Goal: Task Accomplishment & Management: Complete application form

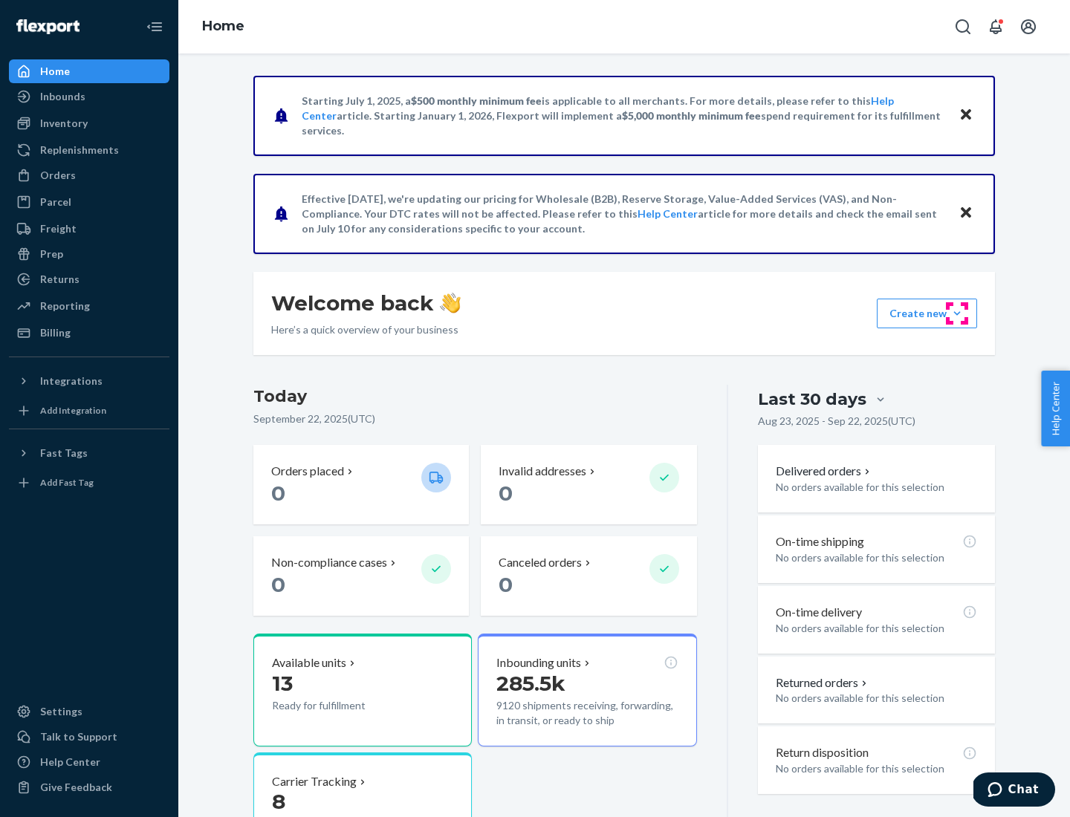
click at [957, 314] on button "Create new Create new inbound Create new order Create new product" at bounding box center [927, 314] width 100 height 30
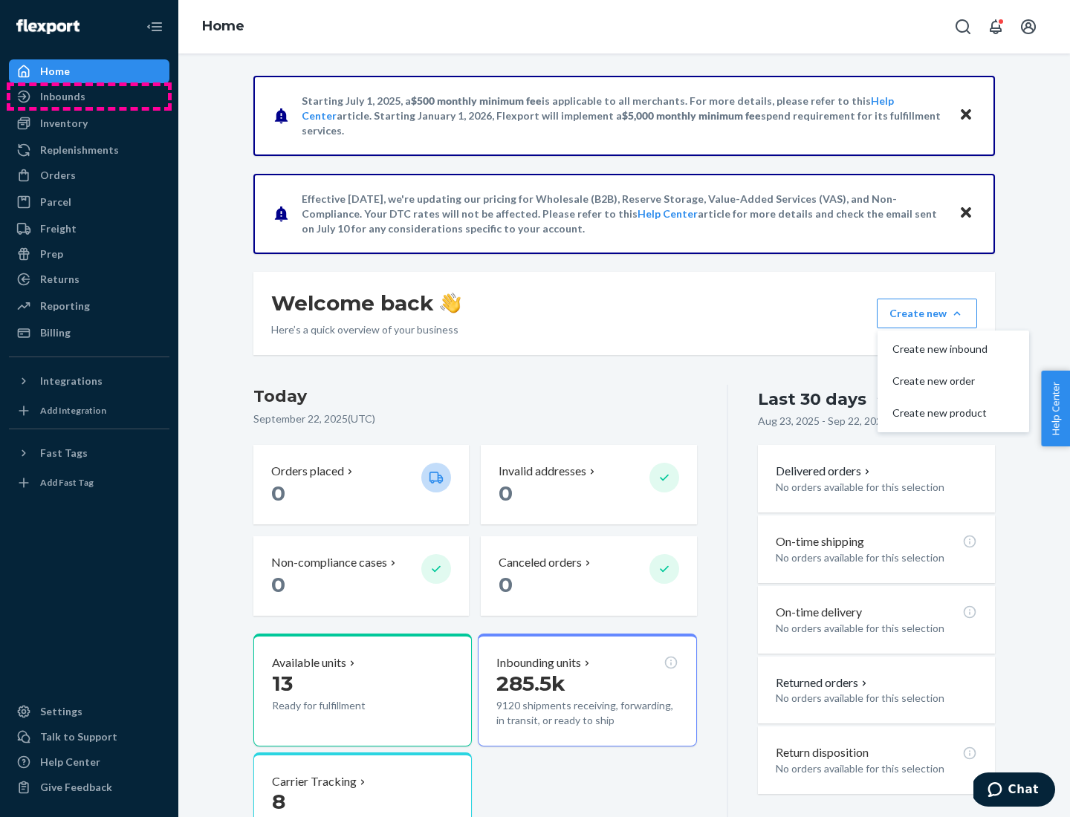
click at [89, 97] on div "Inbounds" at bounding box center [89, 96] width 158 height 21
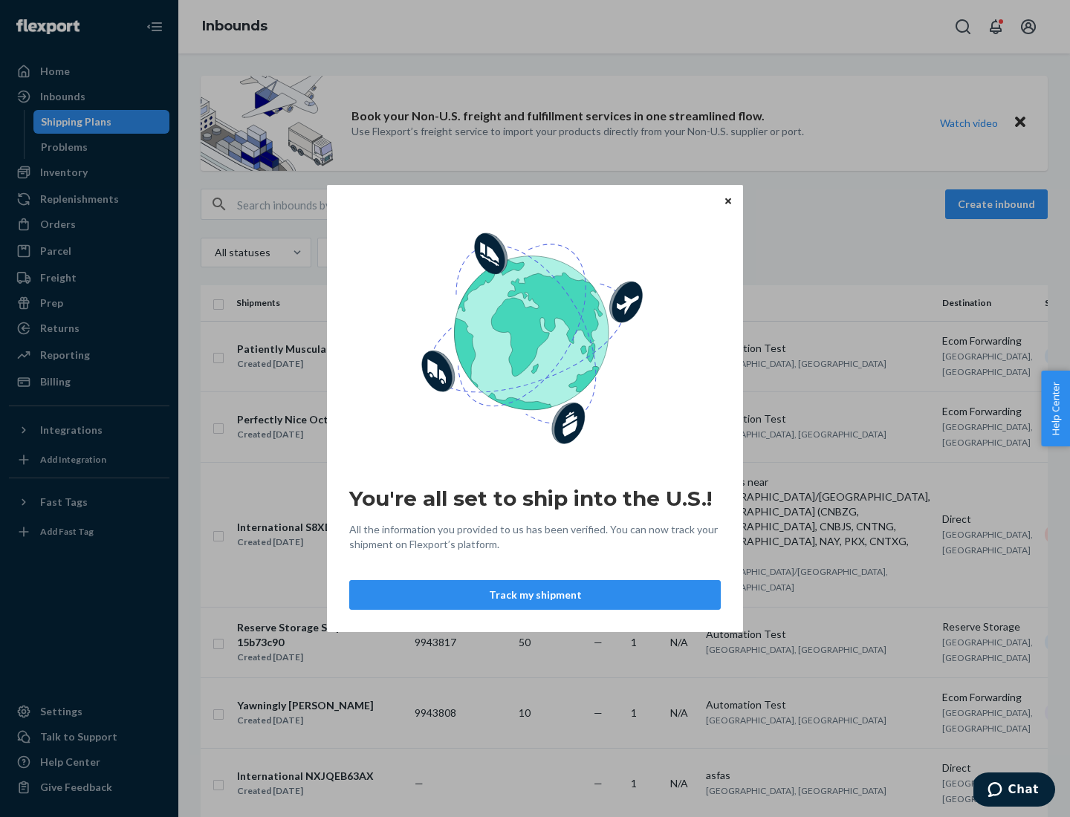
click at [999, 204] on div "You're all set to ship into the U.S.! All the information you provided to us ha…" at bounding box center [535, 408] width 1070 height 817
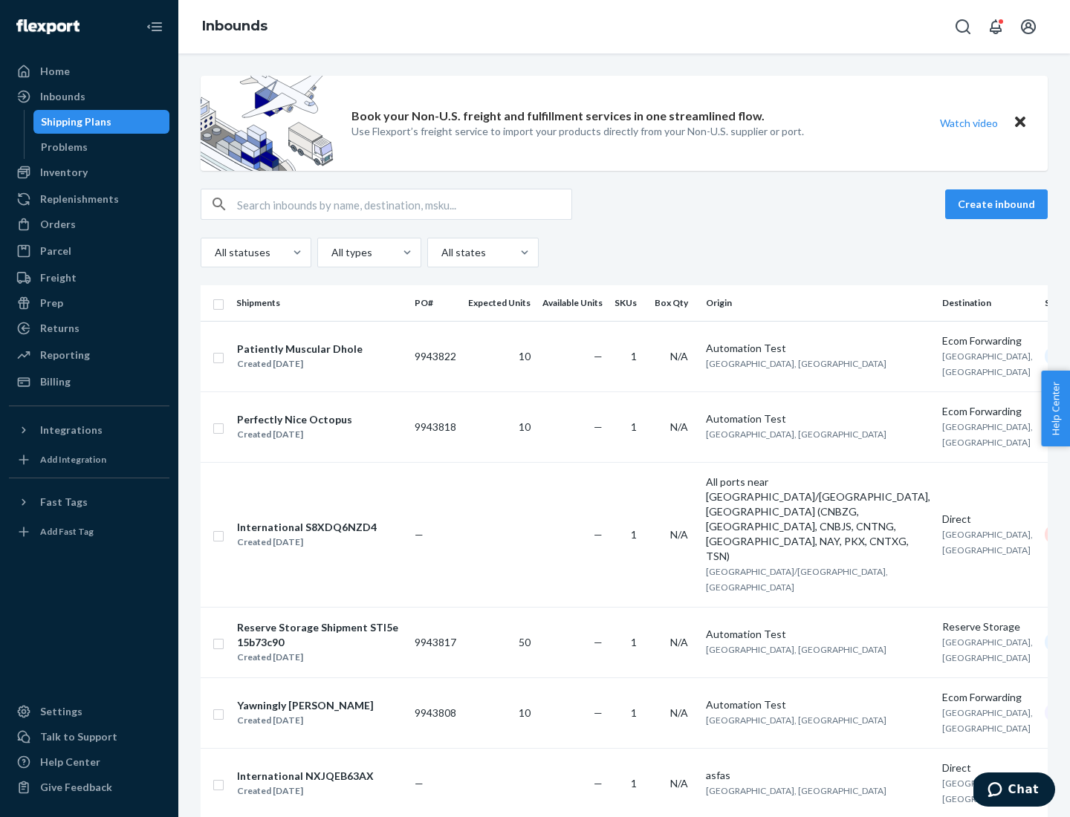
click at [999, 204] on button "Create inbound" at bounding box center [996, 205] width 103 height 30
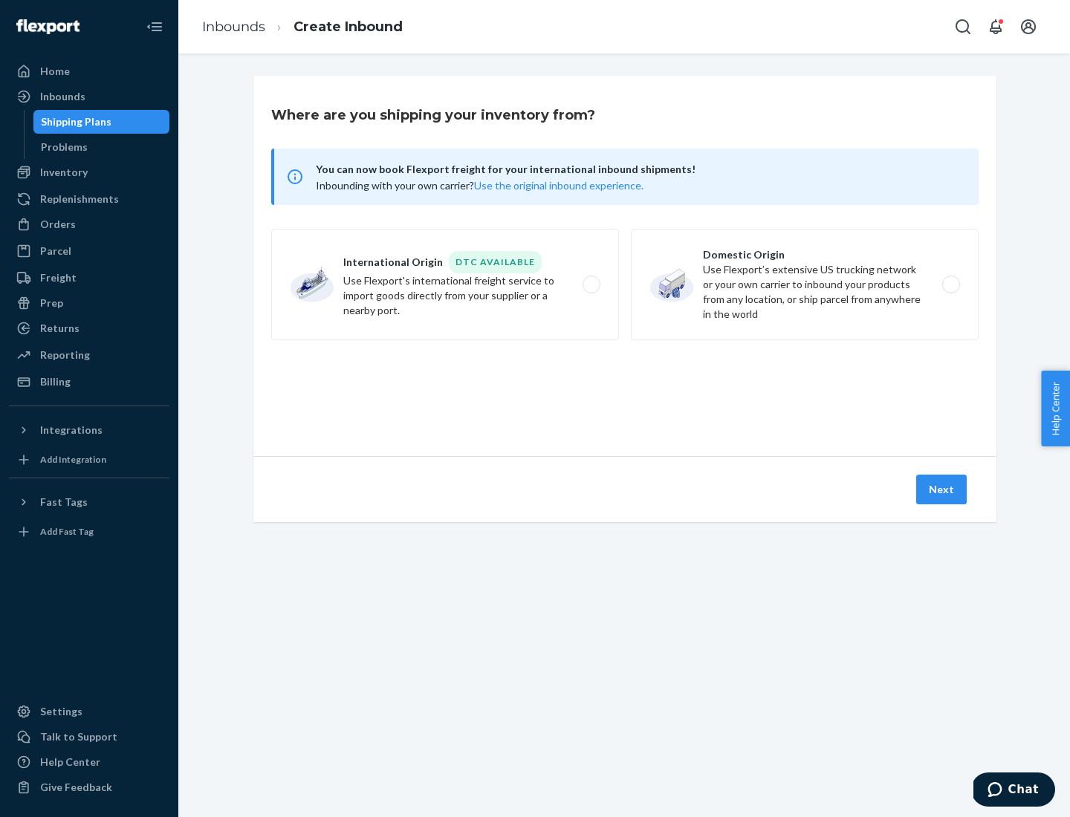
click at [805, 285] on label "Domestic Origin Use Flexport’s extensive US trucking network or your own carrie…" at bounding box center [805, 284] width 348 height 111
click at [950, 285] on input "Domestic Origin Use Flexport’s extensive US trucking network or your own carrie…" at bounding box center [955, 285] width 10 height 10
radio input "true"
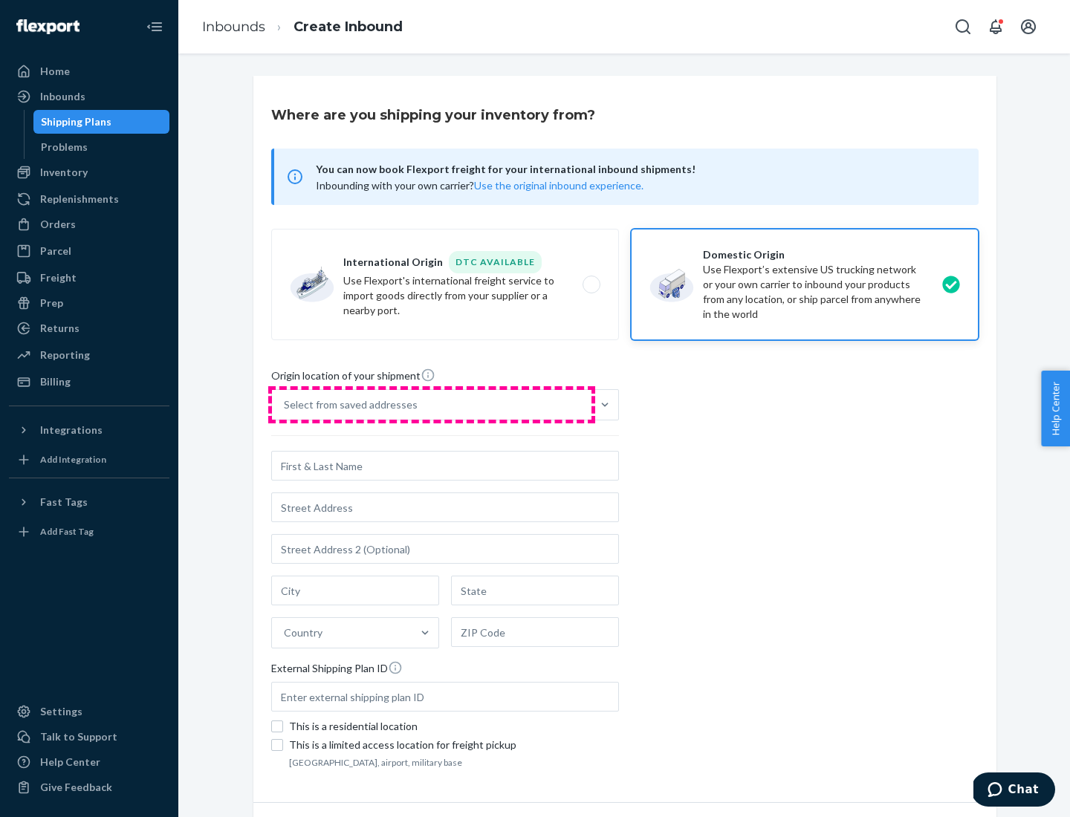
click at [432, 405] on div "Select from saved addresses" at bounding box center [432, 405] width 320 height 30
click at [285, 405] on input "Select from saved addresses" at bounding box center [284, 405] width 1 height 15
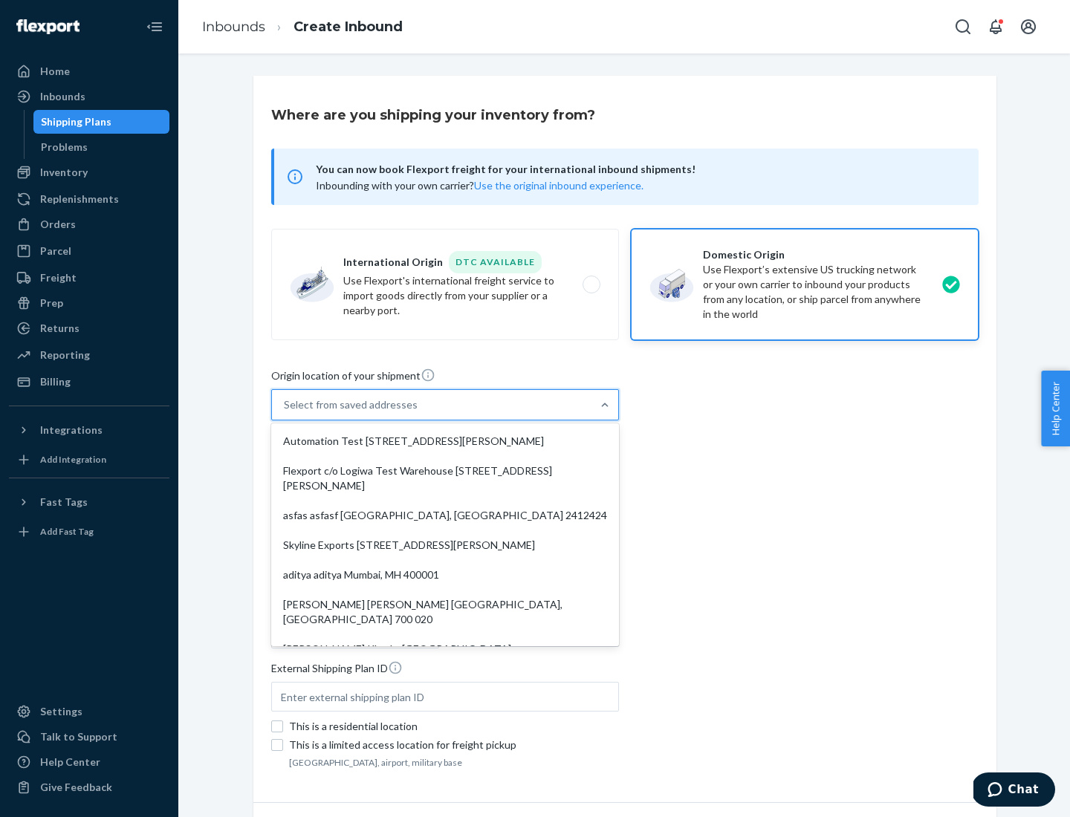
scroll to position [6, 0]
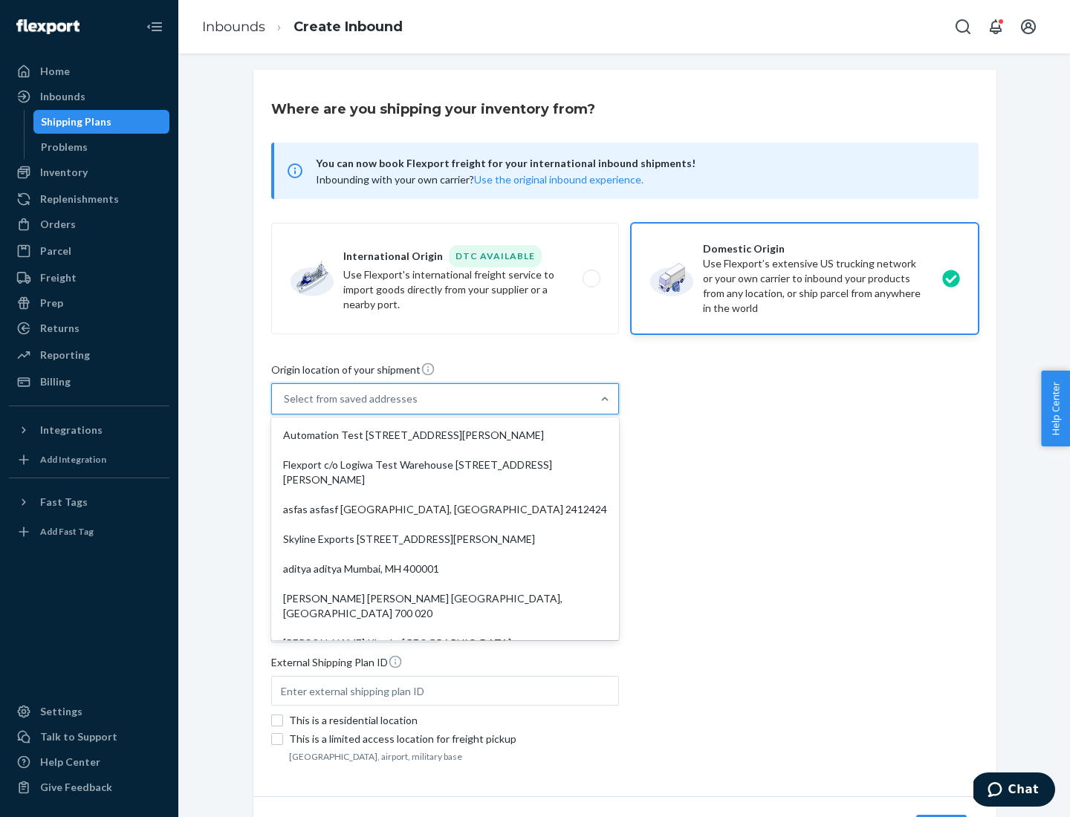
click at [445, 435] on div "Automation Test [STREET_ADDRESS][PERSON_NAME]" at bounding box center [445, 436] width 342 height 30
click at [285, 407] on input "option Automation Test [STREET_ADDRESS][PERSON_NAME]. 9 results available. Use …" at bounding box center [284, 399] width 1 height 15
type input "Automation Test"
type input "9th Floor"
type input "[GEOGRAPHIC_DATA]"
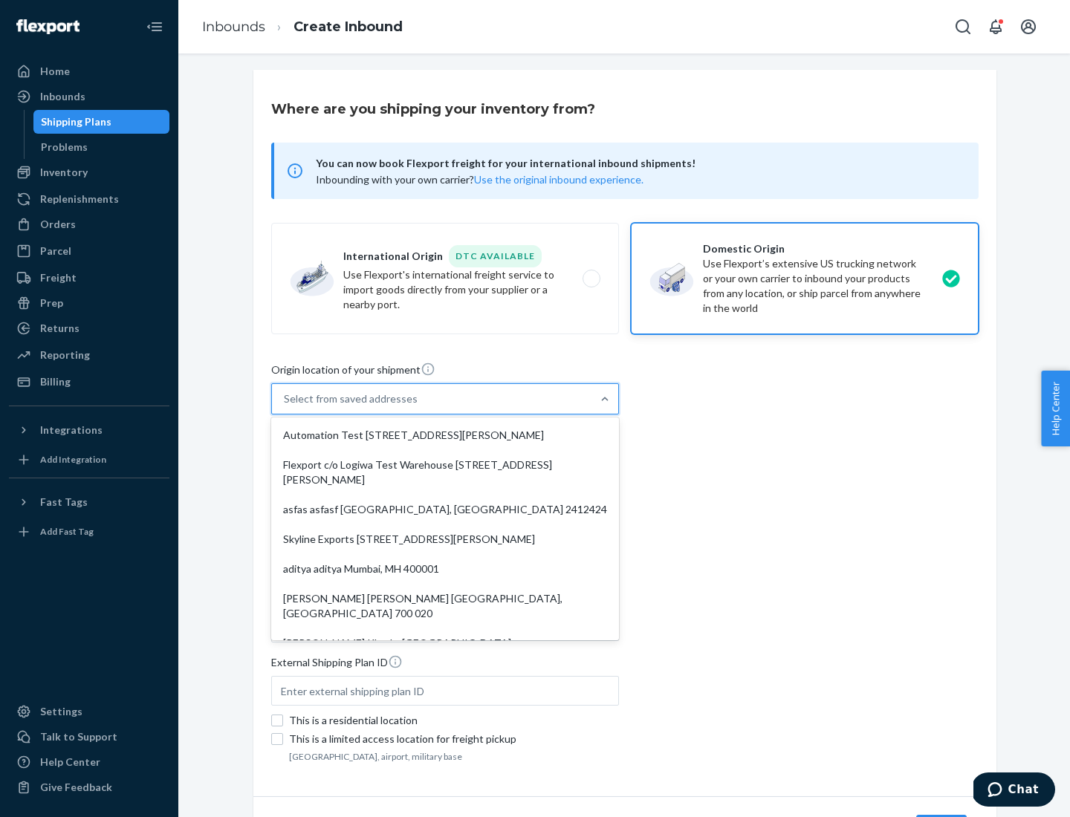
type input "CA"
type input "94104"
type input "[STREET_ADDRESS][PERSON_NAME]"
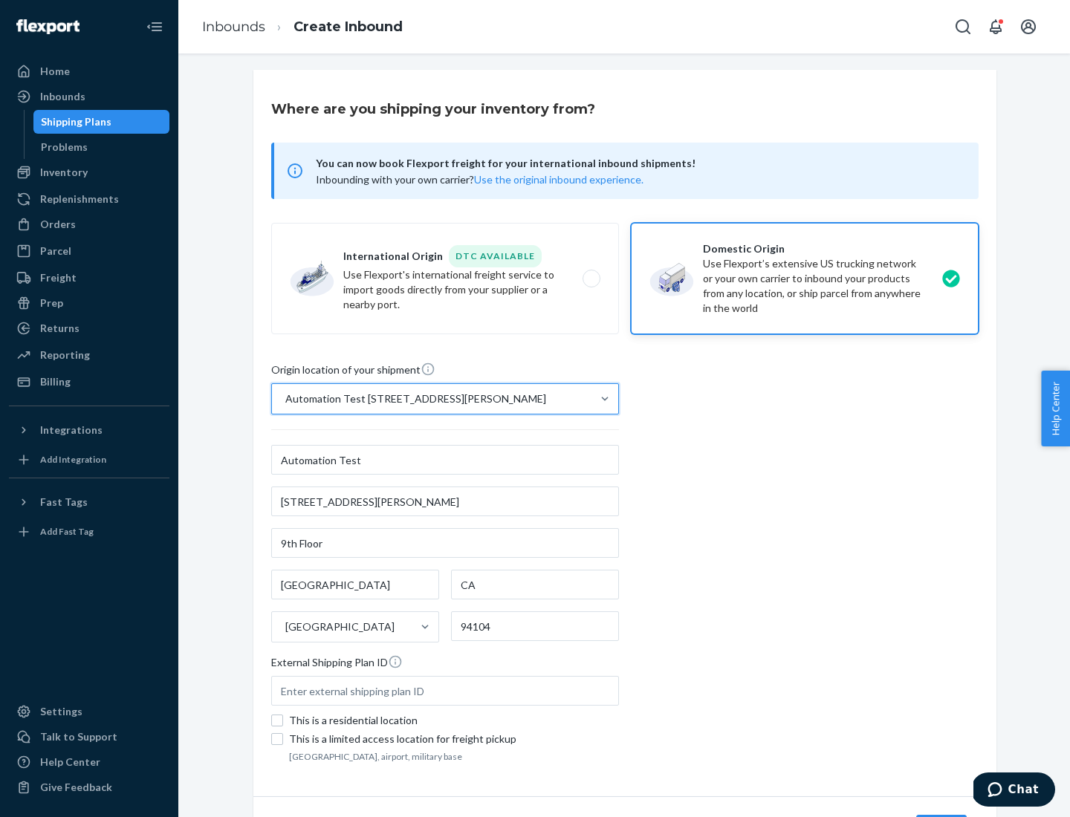
scroll to position [87, 0]
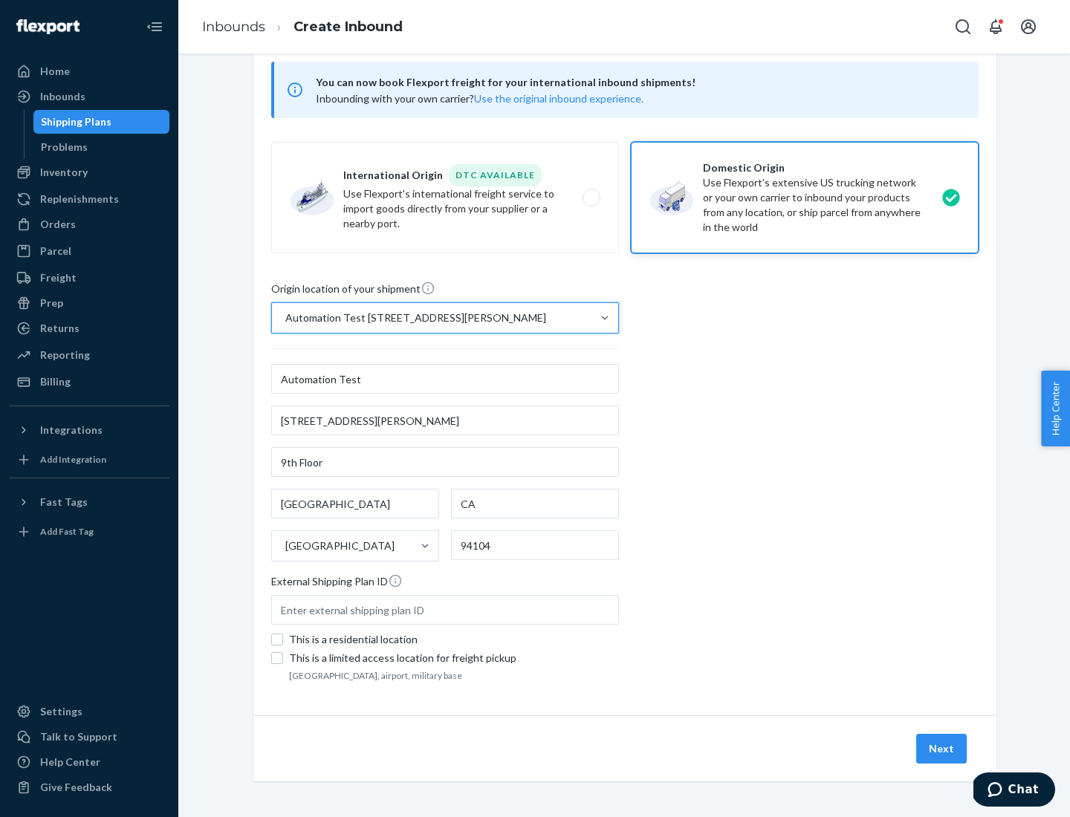
click at [942, 749] on button "Next" at bounding box center [941, 749] width 51 height 30
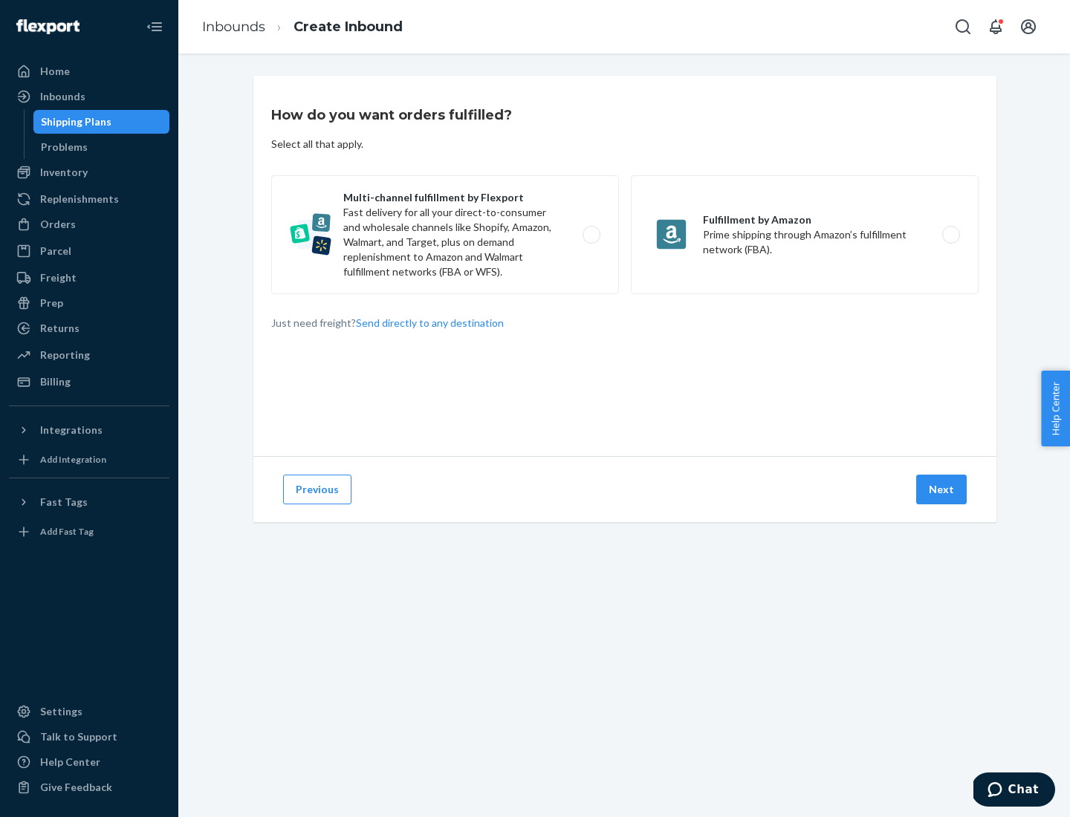
click at [445, 235] on label "Multi-channel fulfillment by Flexport Fast delivery for all your direct-to-cons…" at bounding box center [445, 234] width 348 height 119
click at [591, 235] on input "Multi-channel fulfillment by Flexport Fast delivery for all your direct-to-cons…" at bounding box center [596, 235] width 10 height 10
radio input "true"
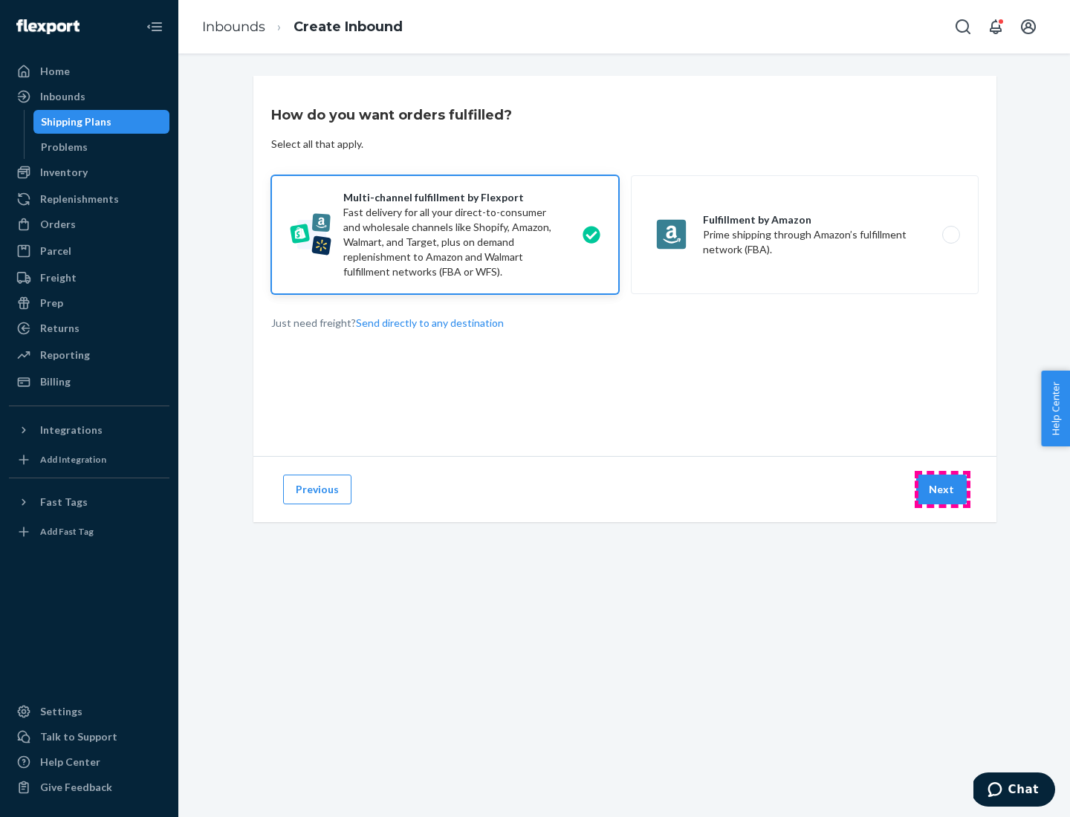
click at [942, 490] on button "Next" at bounding box center [941, 490] width 51 height 30
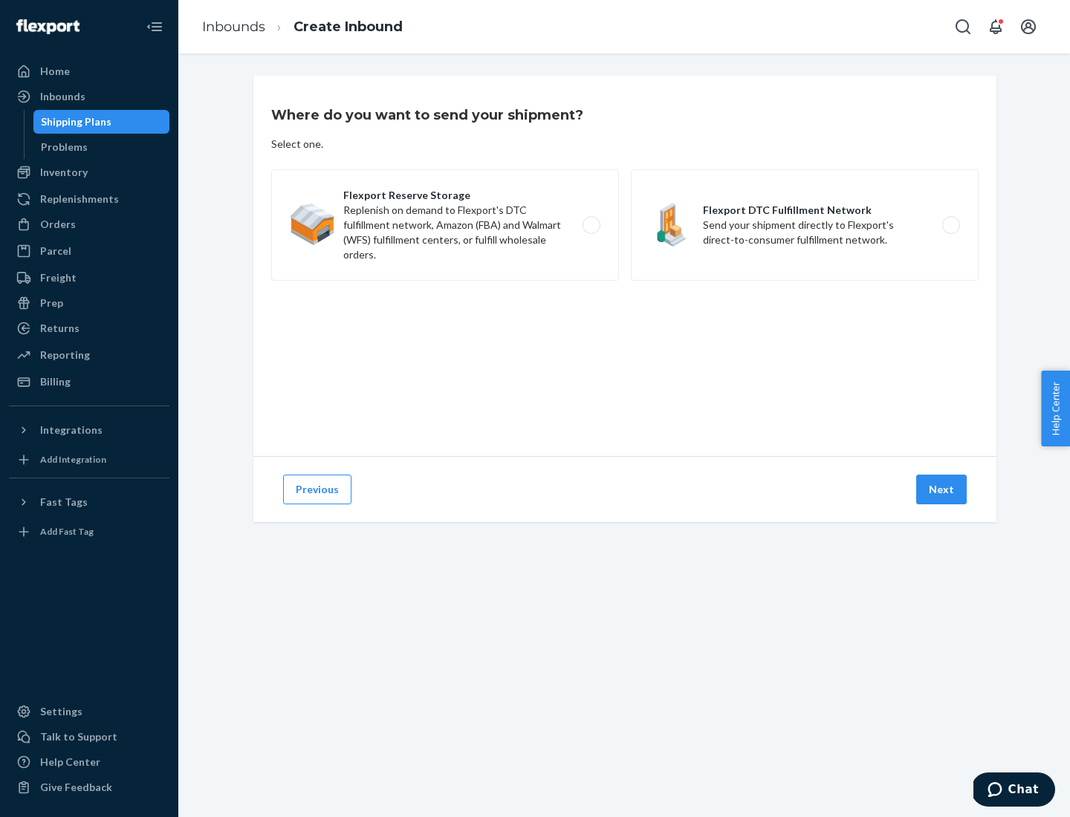
click at [805, 225] on label "Flexport DTC Fulfillment Network Send your shipment directly to Flexport's dire…" at bounding box center [805, 224] width 348 height 111
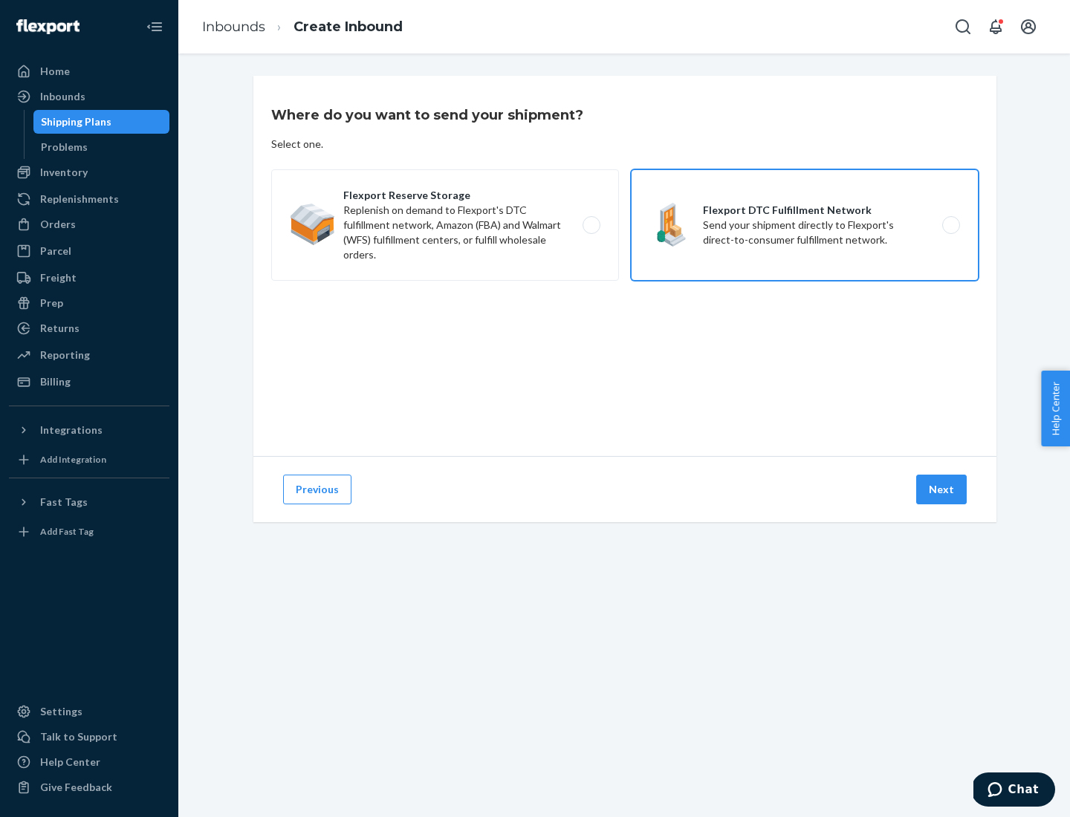
click at [950, 225] on input "Flexport DTC Fulfillment Network Send your shipment directly to Flexport's dire…" at bounding box center [955, 226] width 10 height 10
radio input "true"
click at [942, 490] on button "Next" at bounding box center [941, 490] width 51 height 30
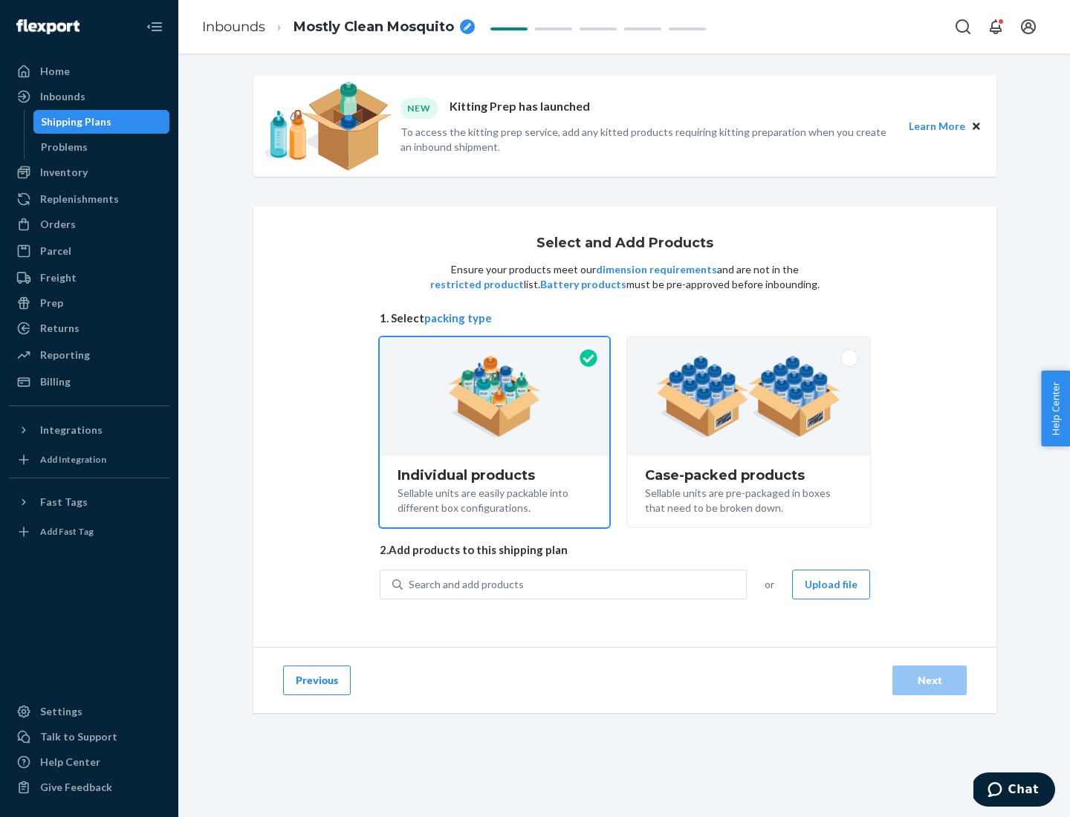
click at [575, 584] on div "Search and add products" at bounding box center [574, 584] width 343 height 27
click at [410, 584] on input "Search and add products" at bounding box center [409, 584] width 1 height 15
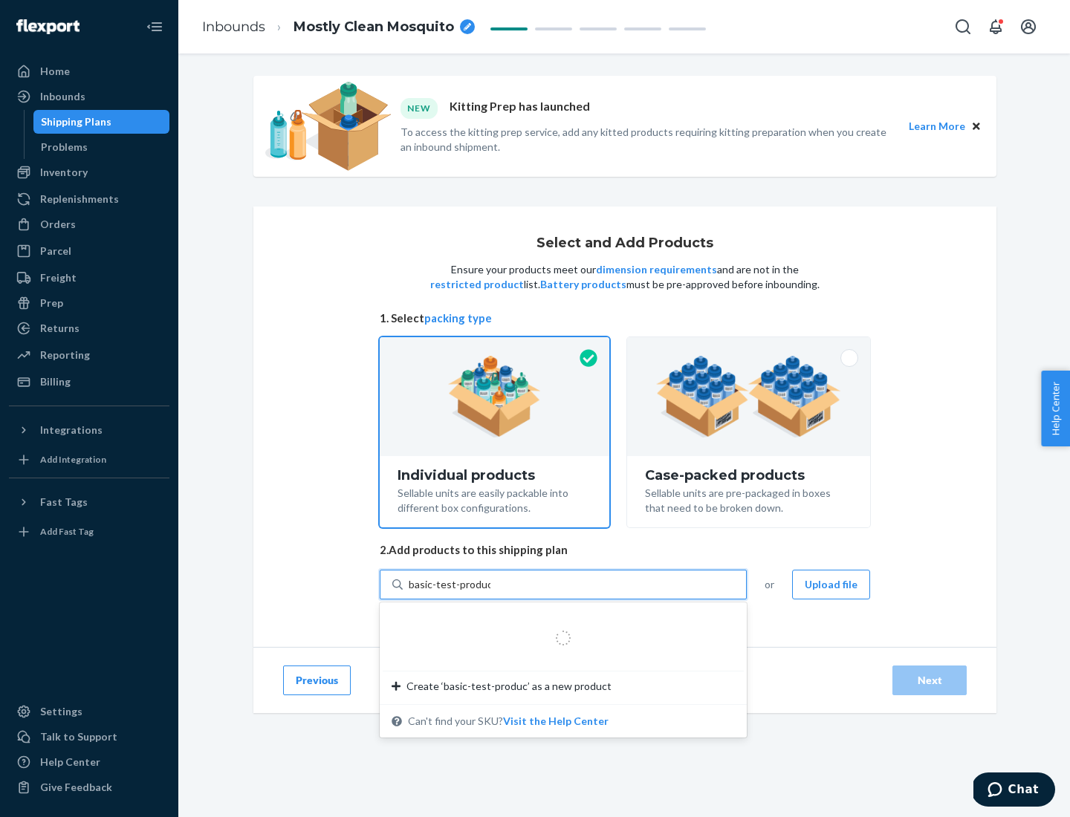
type input "basic-test-product-1"
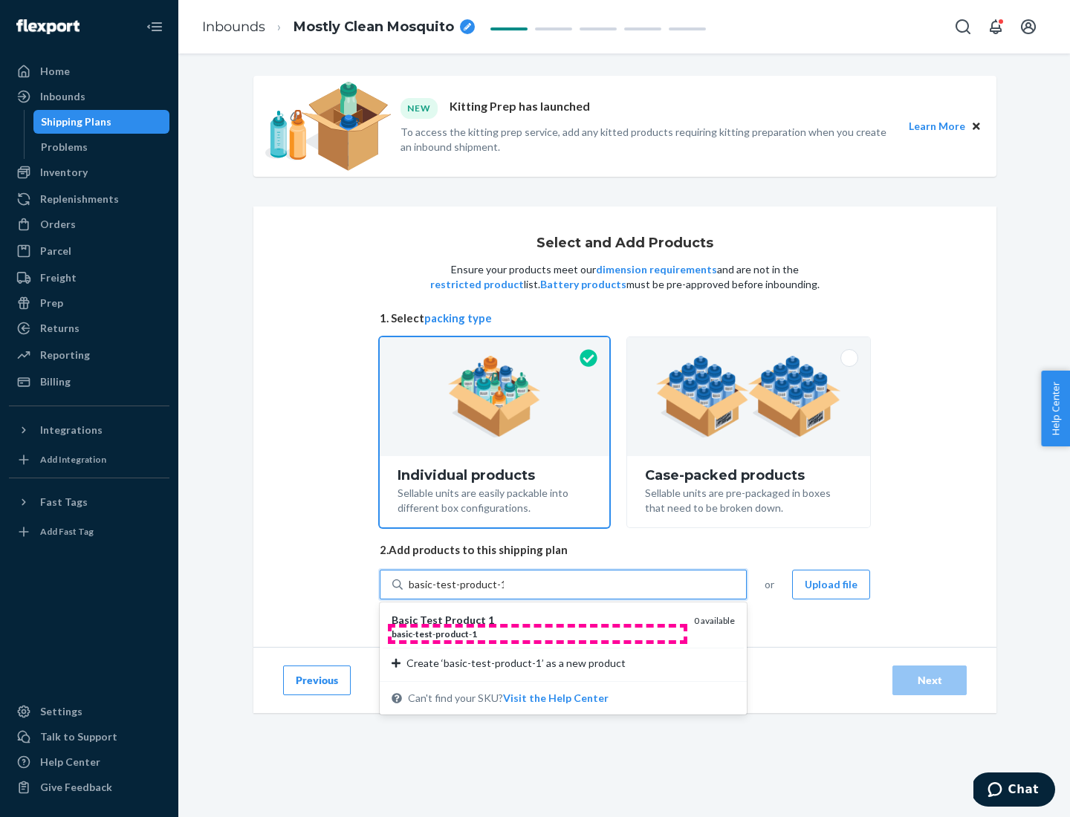
click at [537, 634] on div "basic - test - product - 1" at bounding box center [537, 634] width 291 height 13
click at [504, 592] on input "basic-test-product-1" at bounding box center [456, 584] width 95 height 15
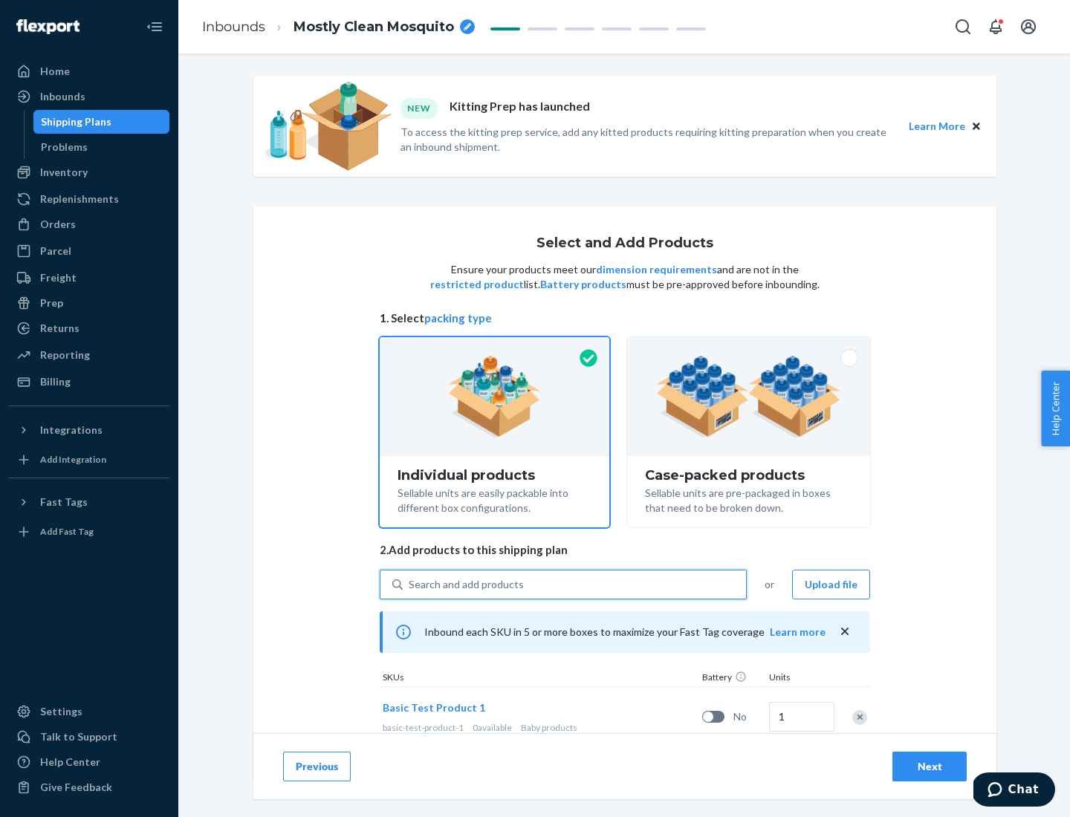
scroll to position [44, 0]
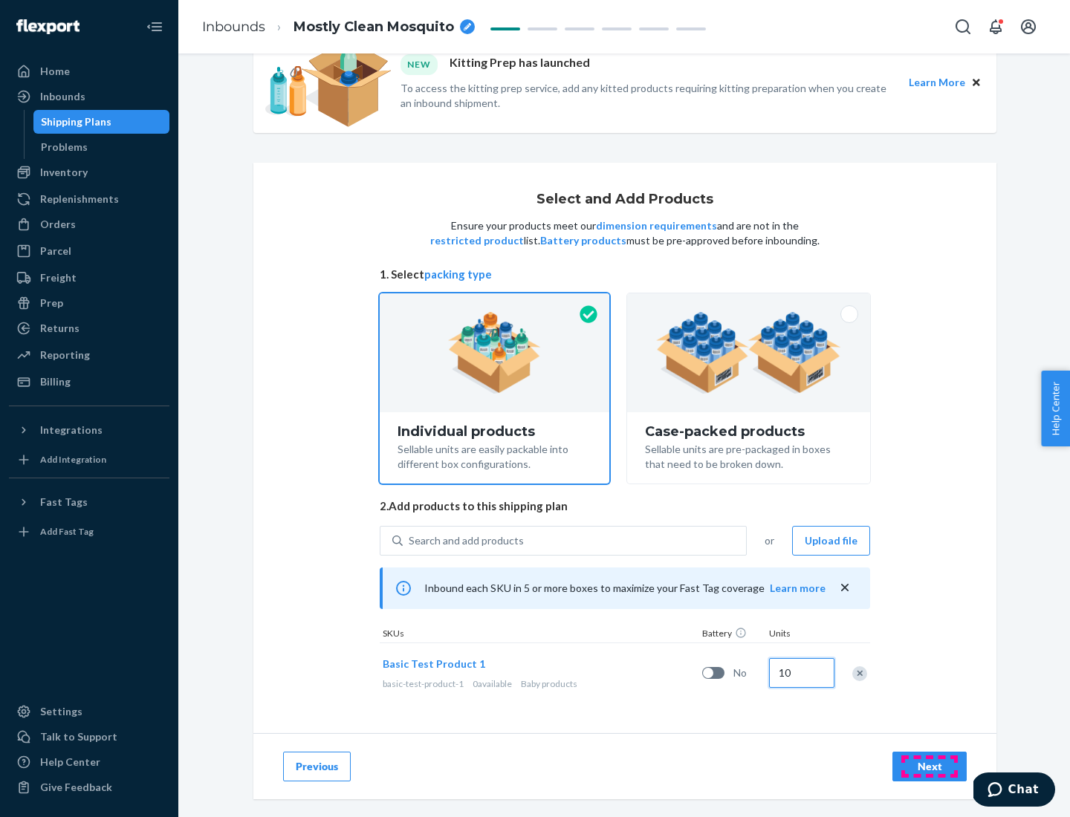
type input "10"
click at [930, 766] on div "Next" at bounding box center [929, 766] width 49 height 15
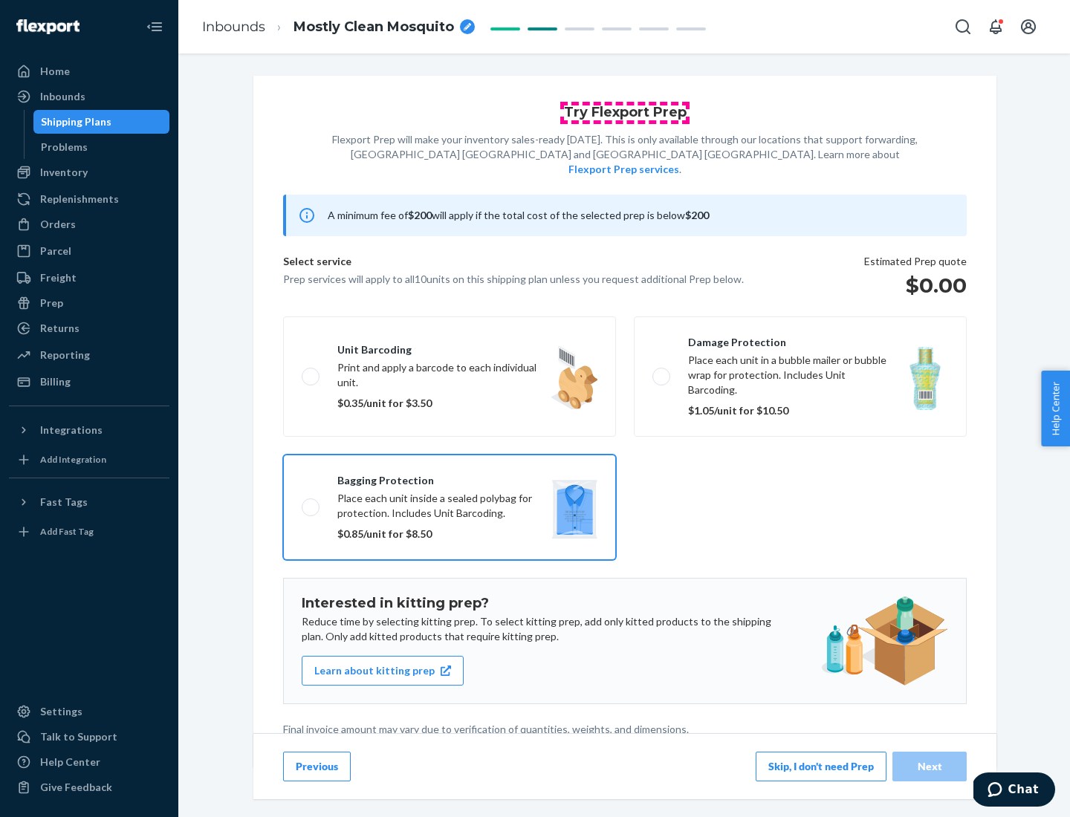
click at [302, 502] on input "Bagging protection Place each unit inside a sealed polybag for protection. Incl…" at bounding box center [307, 507] width 10 height 10
checkbox input "true"
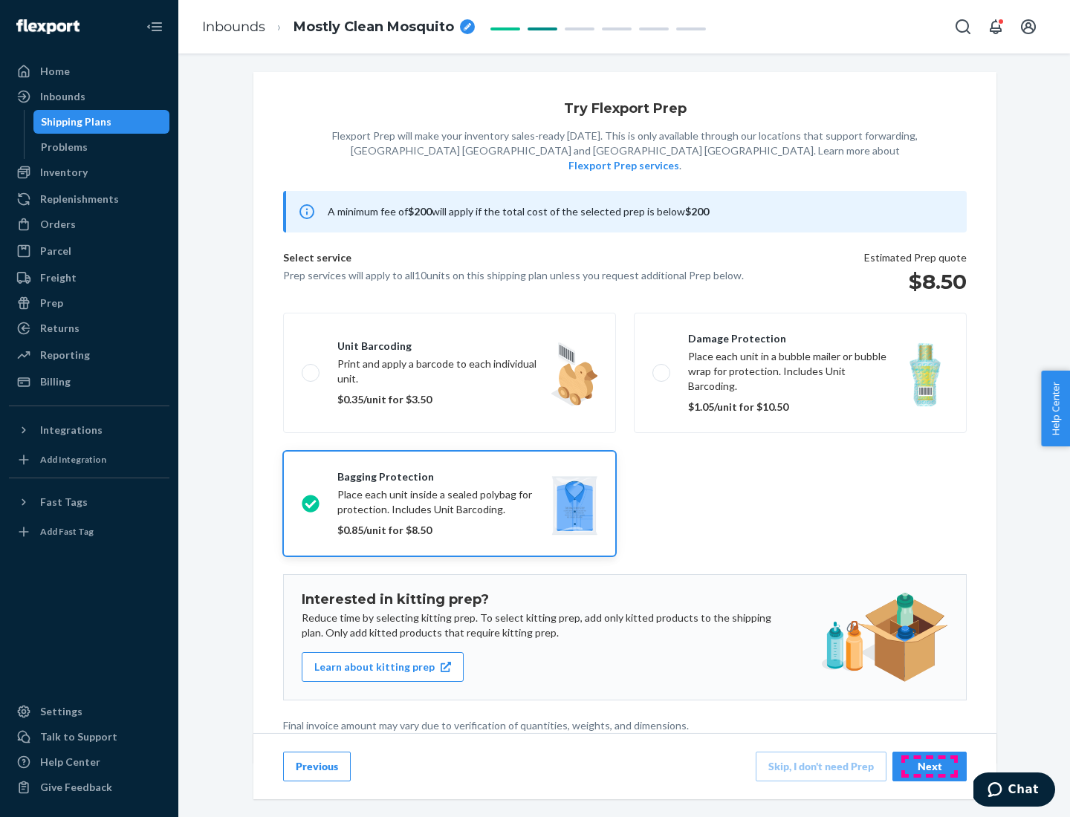
click at [930, 766] on div "Next" at bounding box center [929, 766] width 49 height 15
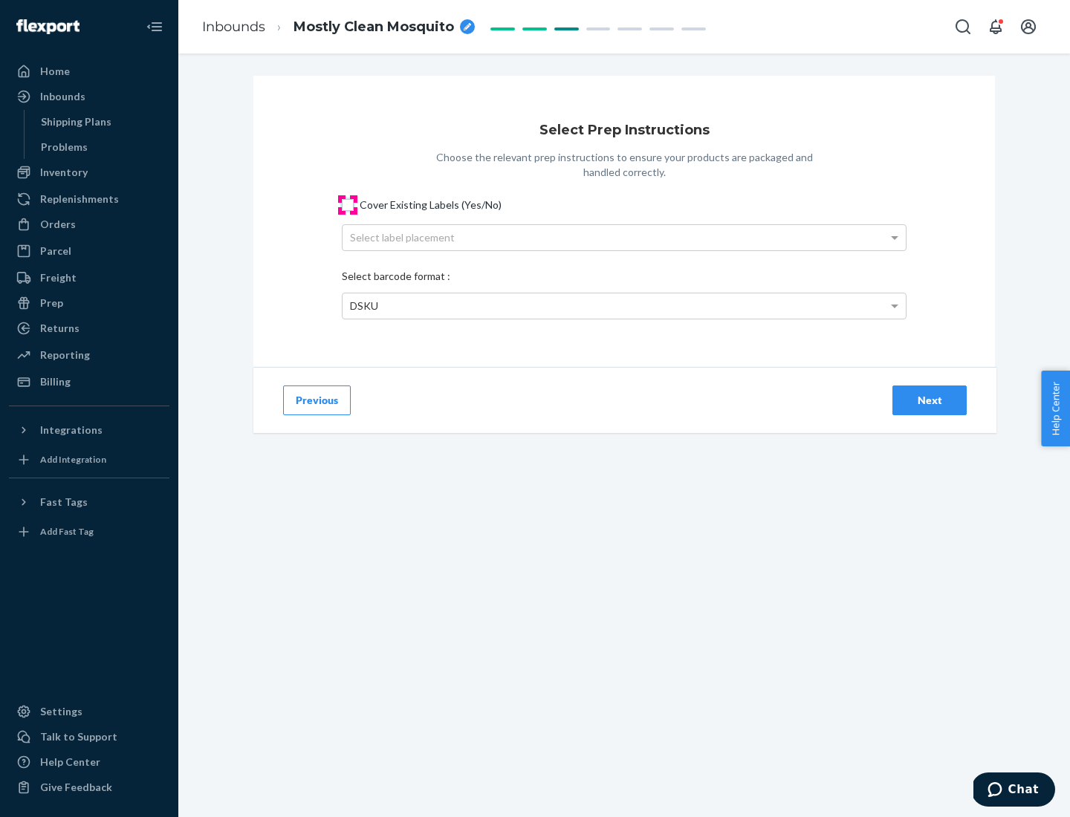
click at [348, 204] on input "Cover Existing Labels (Yes/No)" at bounding box center [348, 205] width 12 height 12
checkbox input "true"
click at [930, 400] on div "Next" at bounding box center [929, 400] width 49 height 15
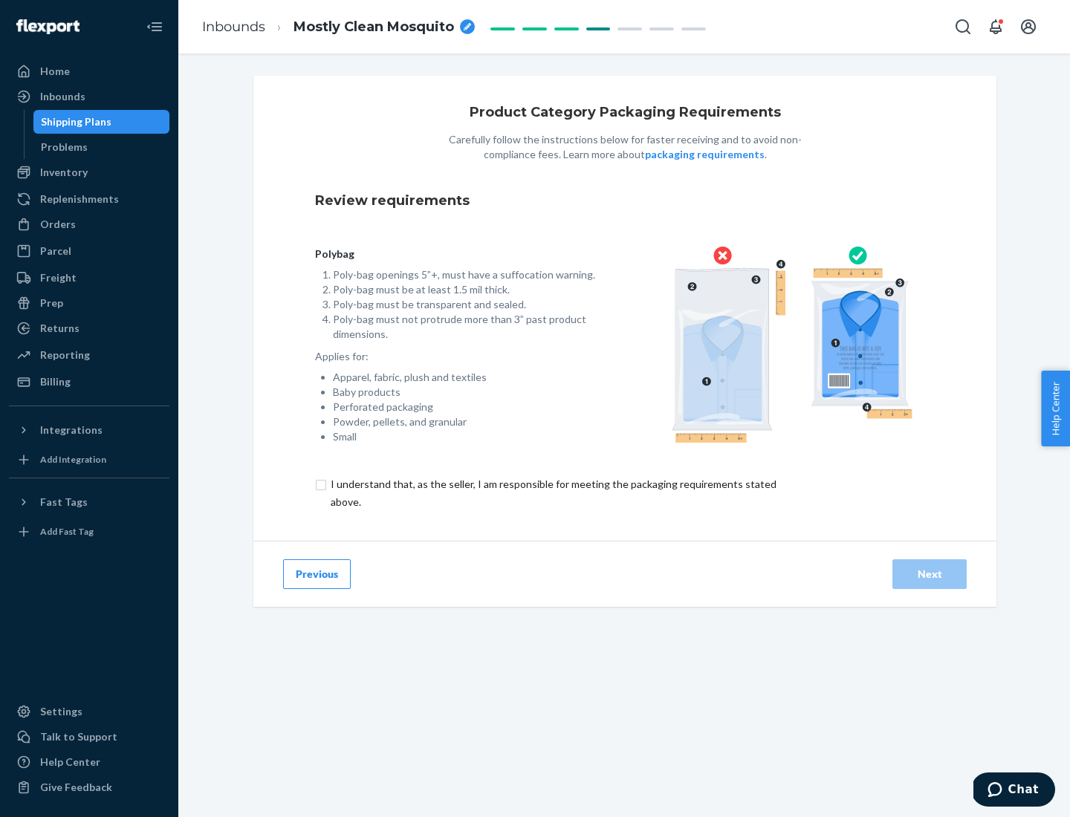
click at [552, 493] on input "checkbox" at bounding box center [562, 494] width 494 height 36
checkbox input "true"
click at [930, 574] on div "Next" at bounding box center [929, 574] width 49 height 15
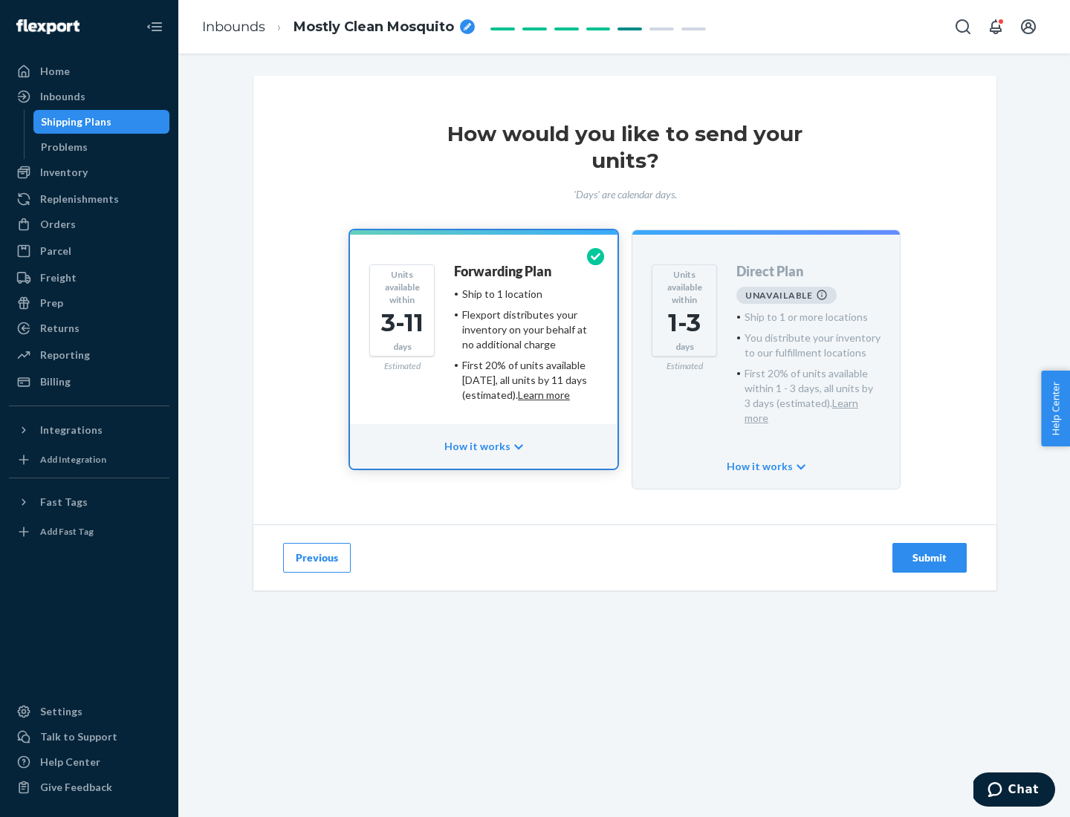
click at [504, 271] on h4 "Forwarding Plan" at bounding box center [502, 272] width 97 height 15
click at [930, 551] on div "Submit" at bounding box center [929, 558] width 49 height 15
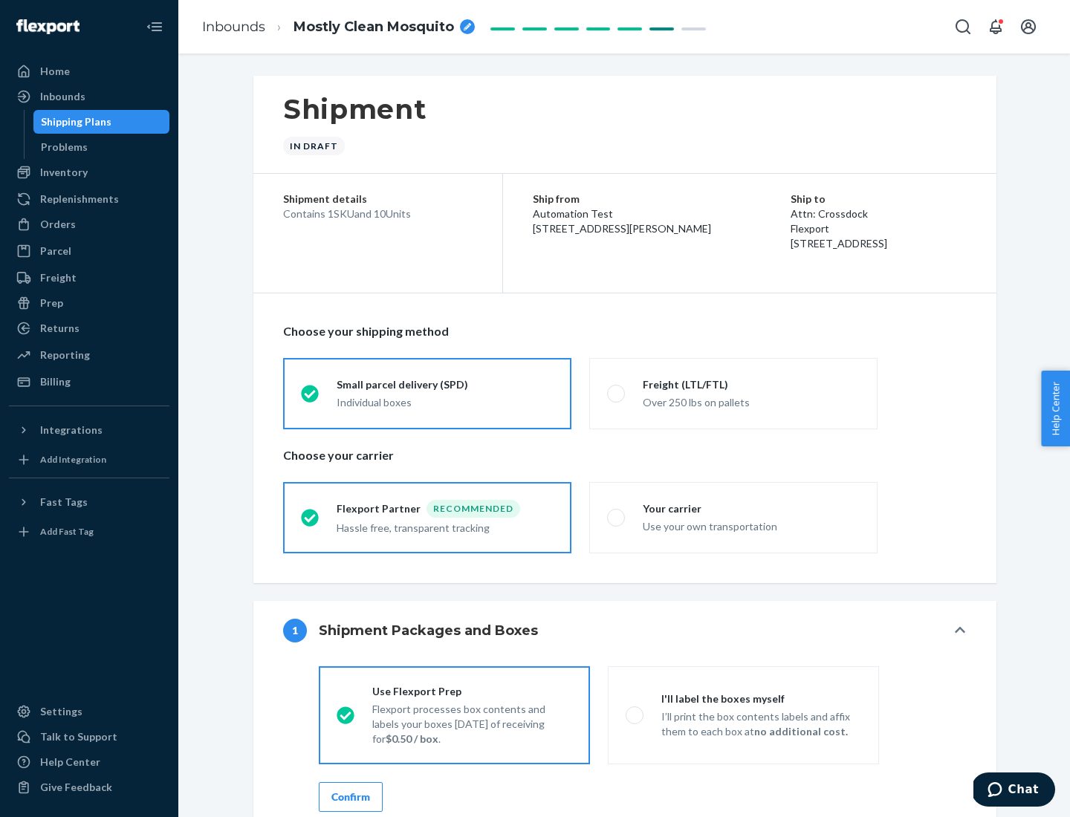
radio input "true"
radio input "false"
radio input "true"
radio input "false"
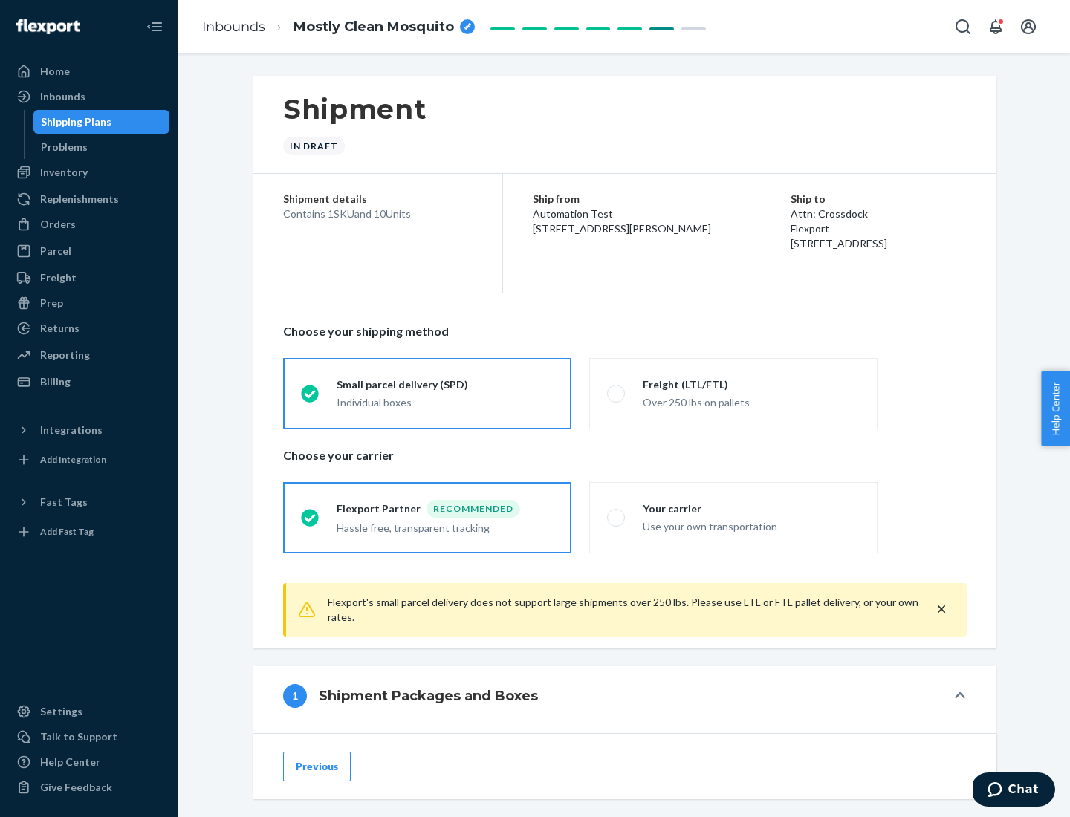
click at [445, 402] on div "Individual boxes" at bounding box center [445, 402] width 217 height 15
click at [311, 398] on input "Small parcel delivery (SPD) Individual boxes" at bounding box center [306, 394] width 10 height 10
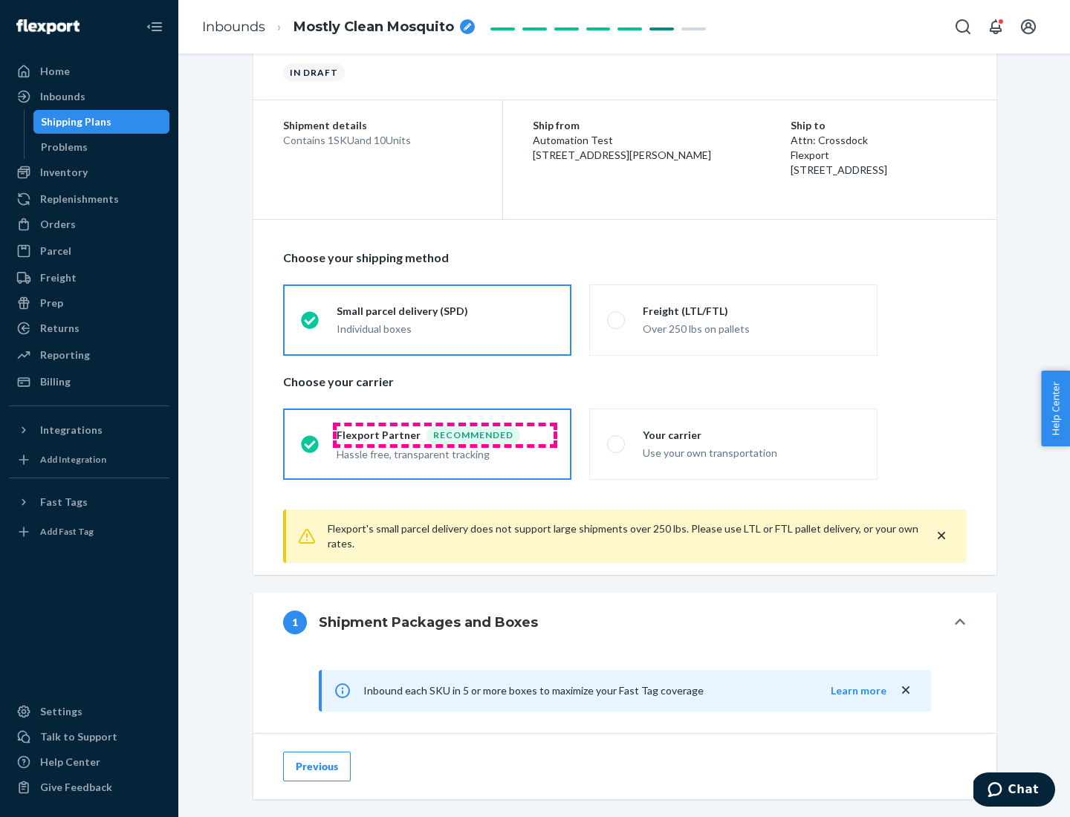
click at [445, 435] on div "Recommended" at bounding box center [474, 436] width 94 height 18
click at [311, 439] on input "Flexport Partner Recommended Hassle free, transparent tracking" at bounding box center [306, 444] width 10 height 10
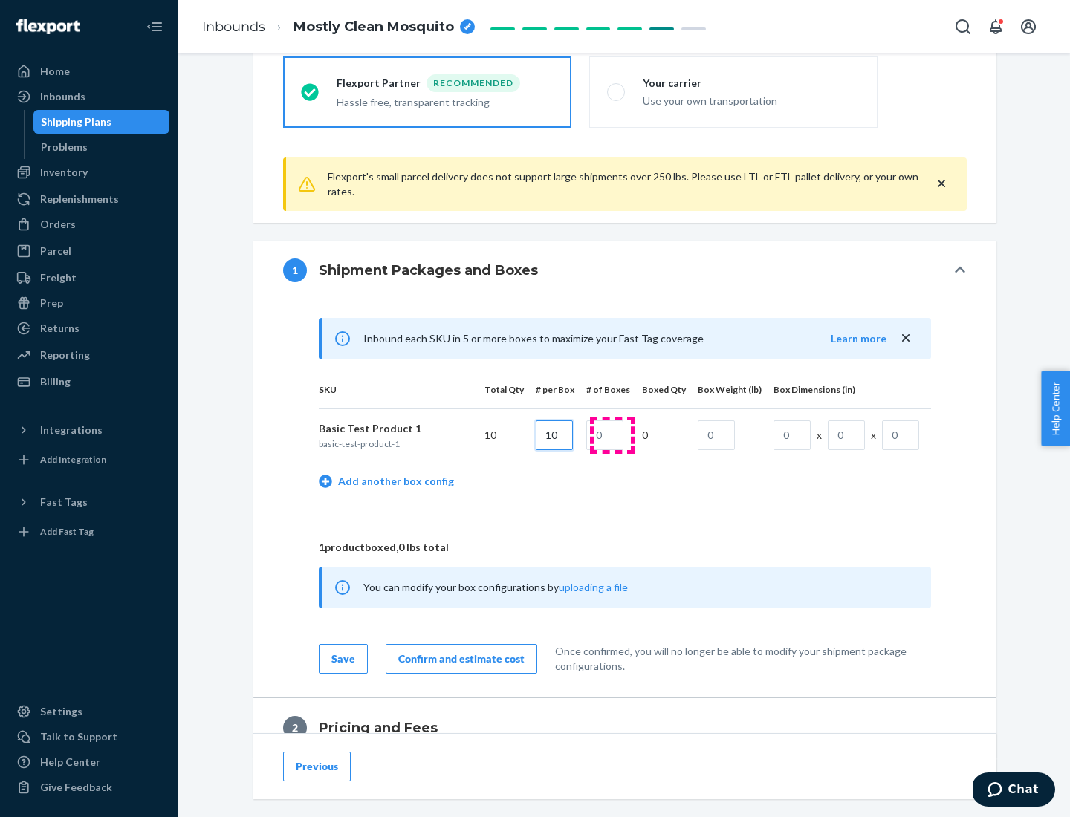
type input "10"
type input "1"
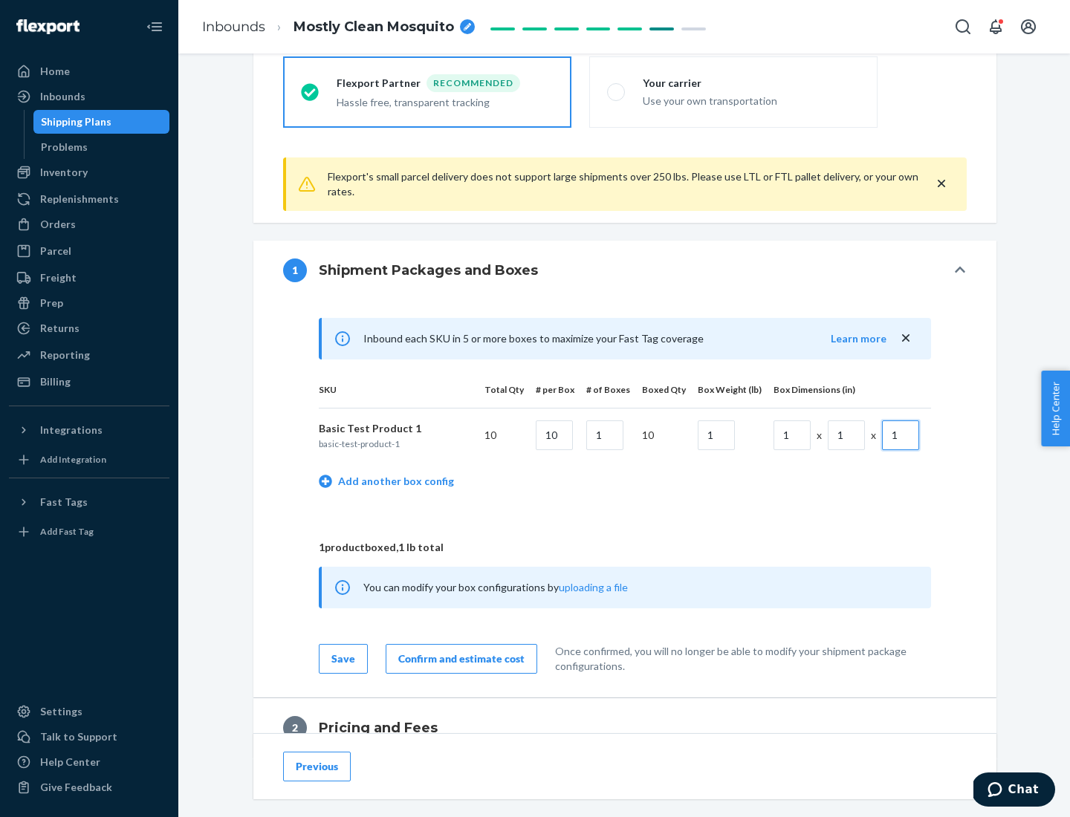
scroll to position [650, 0]
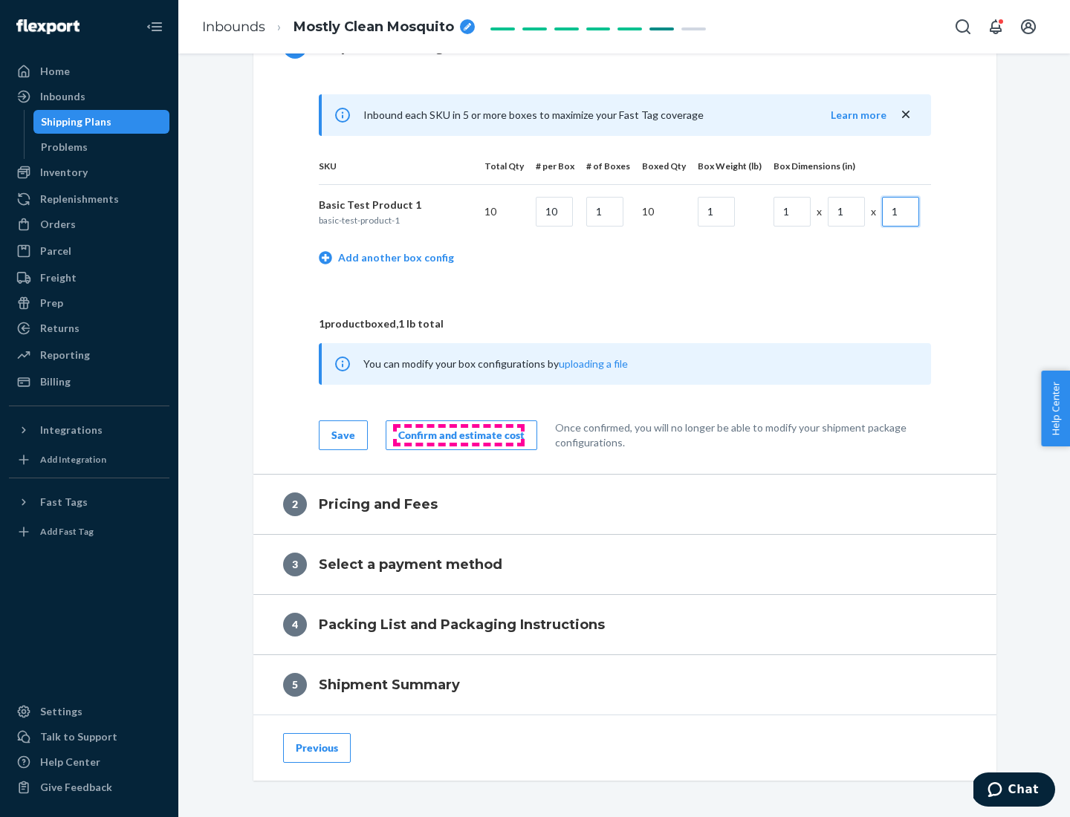
type input "1"
click at [459, 435] on div "Confirm and estimate cost" at bounding box center [461, 435] width 126 height 15
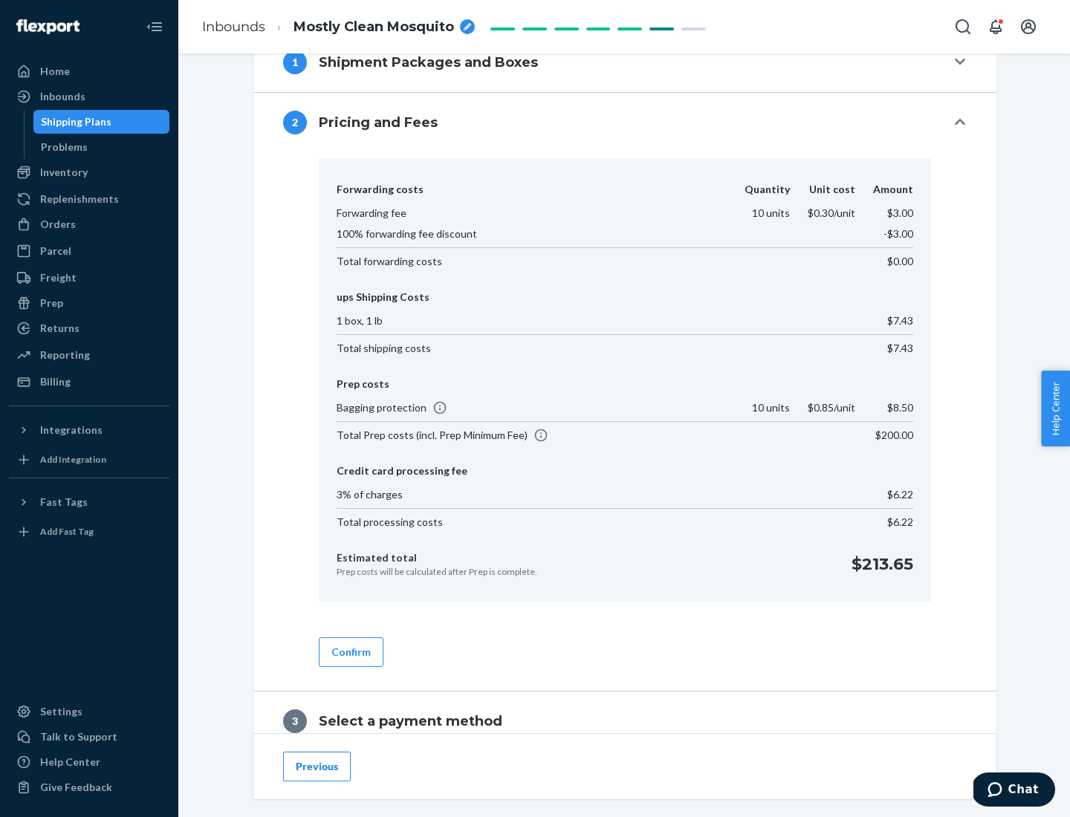
scroll to position [851, 0]
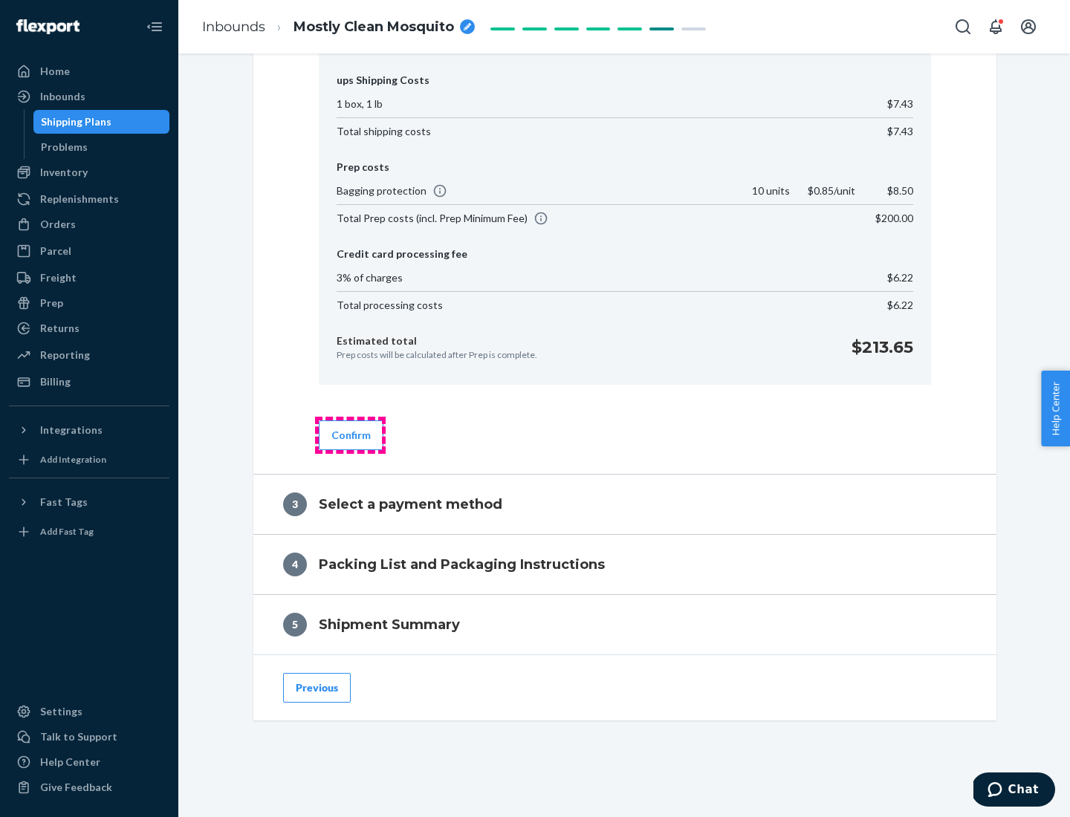
click at [350, 435] on button "Confirm" at bounding box center [351, 436] width 65 height 30
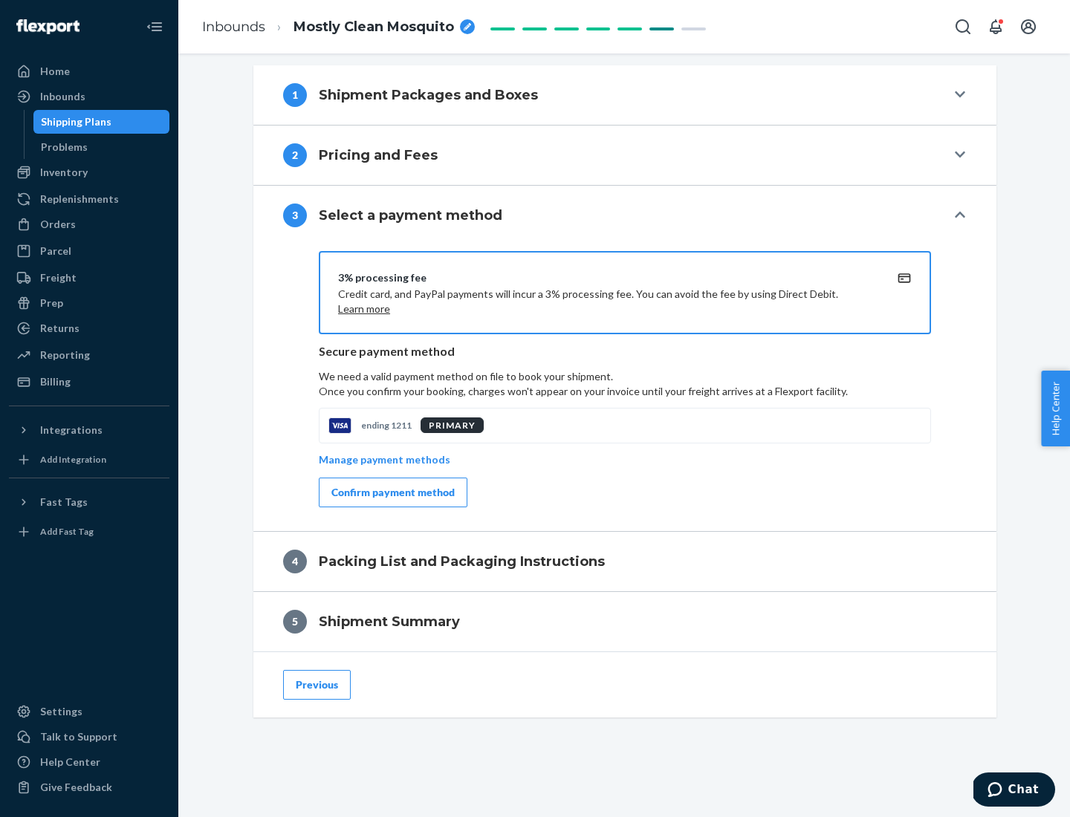
scroll to position [601, 0]
click at [392, 493] on div "Confirm payment method" at bounding box center [392, 492] width 123 height 15
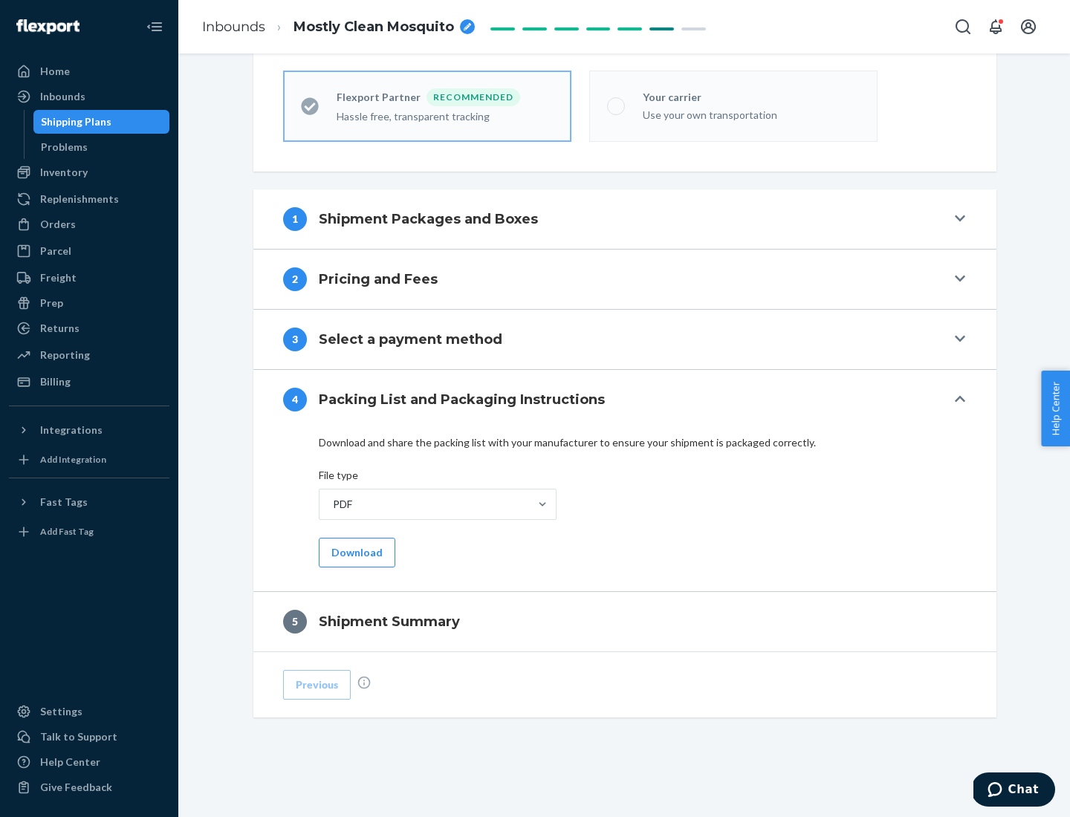
scroll to position [412, 0]
click at [355, 552] on button "Download" at bounding box center [357, 553] width 77 height 30
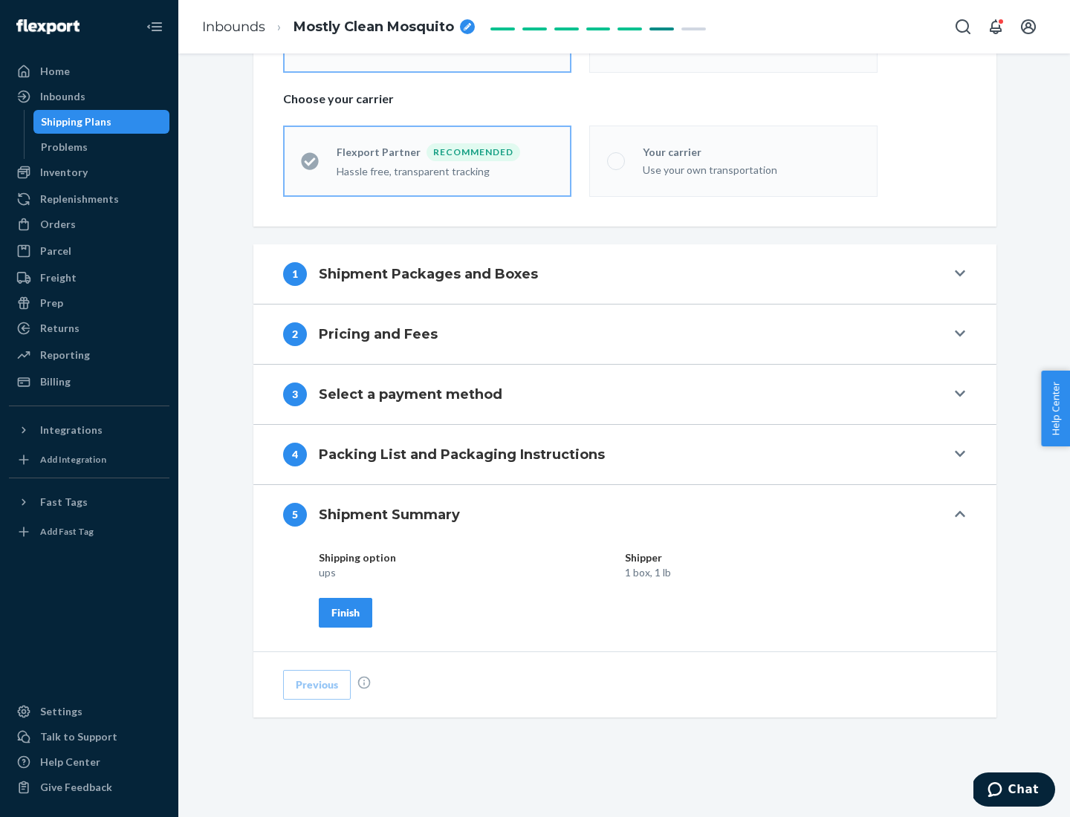
scroll to position [357, 0]
click at [346, 612] on div "Finish" at bounding box center [345, 613] width 28 height 15
